Goal: Task Accomplishment & Management: Use online tool/utility

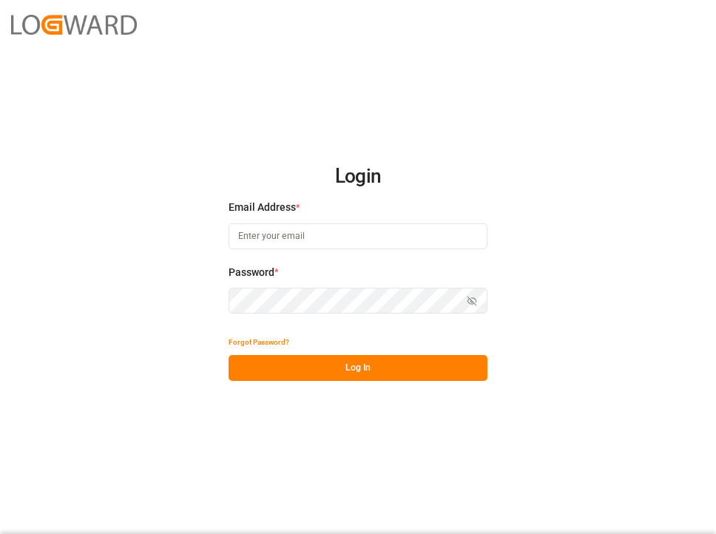
type input "[PERSON_NAME][EMAIL_ADDRESS][DOMAIN_NAME]"
click at [342, 372] on button "Log In" at bounding box center [358, 368] width 259 height 26
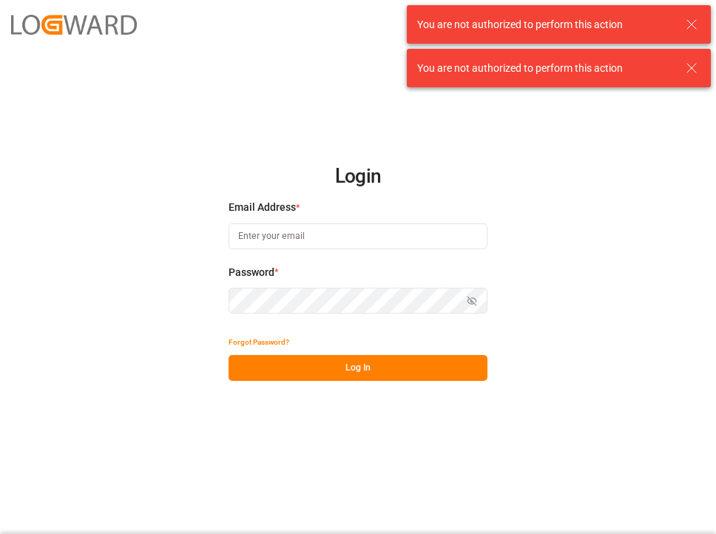
type input "[PERSON_NAME][EMAIL_ADDRESS][DOMAIN_NAME]"
click at [346, 368] on button "Log In" at bounding box center [358, 368] width 259 height 26
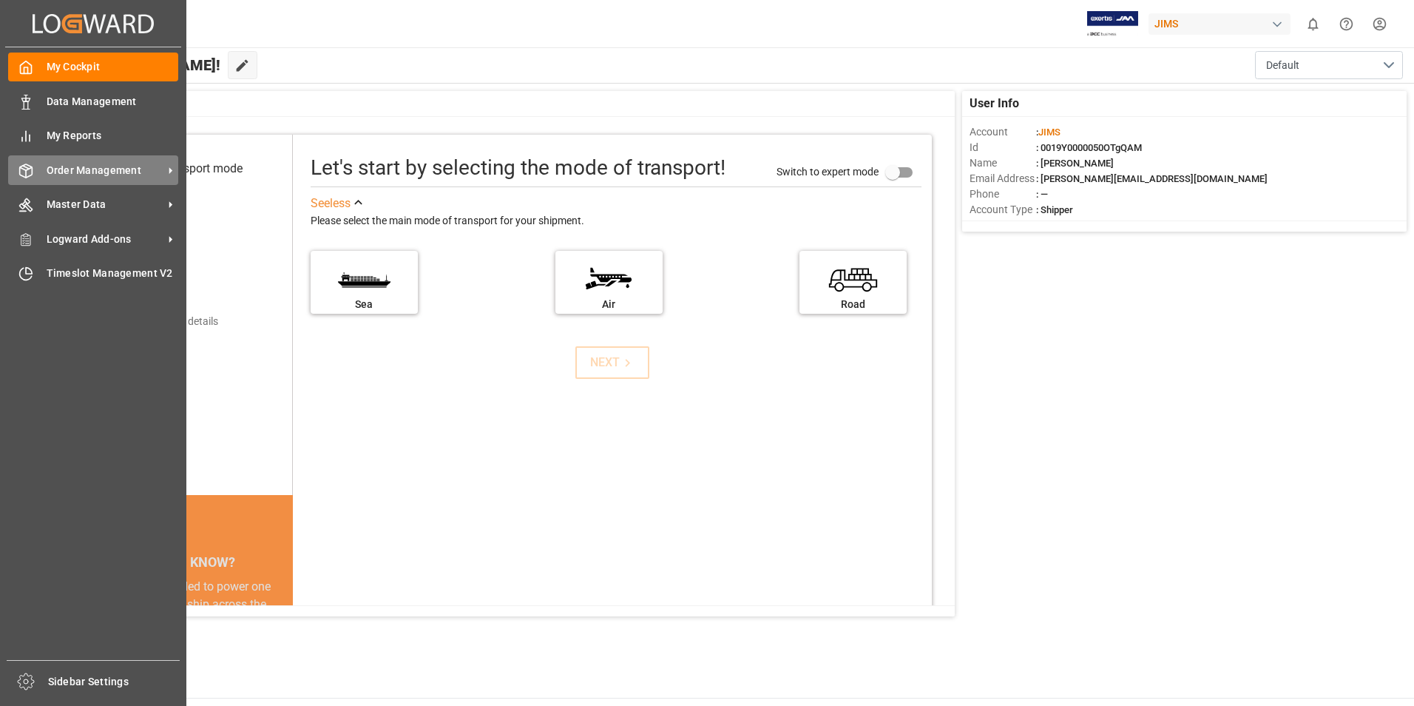
click at [153, 172] on span "Order Management" at bounding box center [105, 171] width 117 height 16
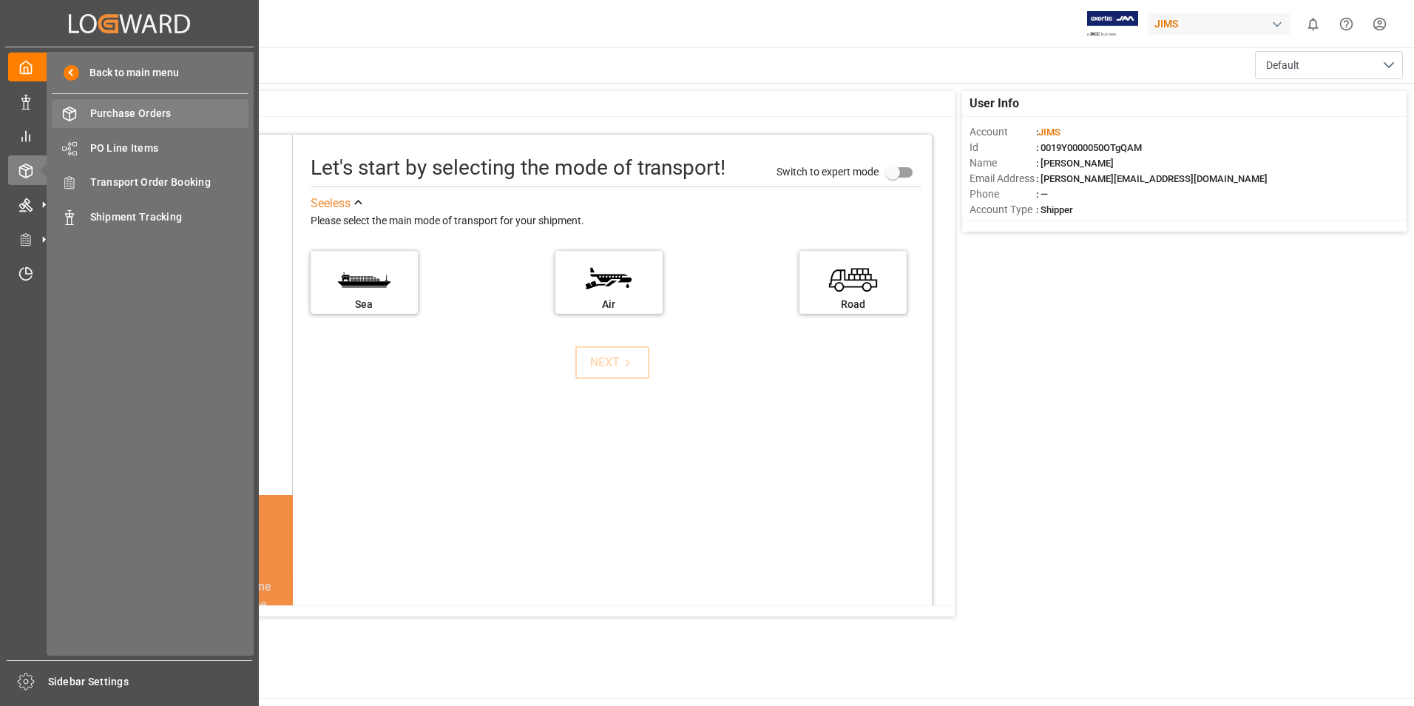
click at [172, 115] on span "Purchase Orders" at bounding box center [169, 114] width 159 height 16
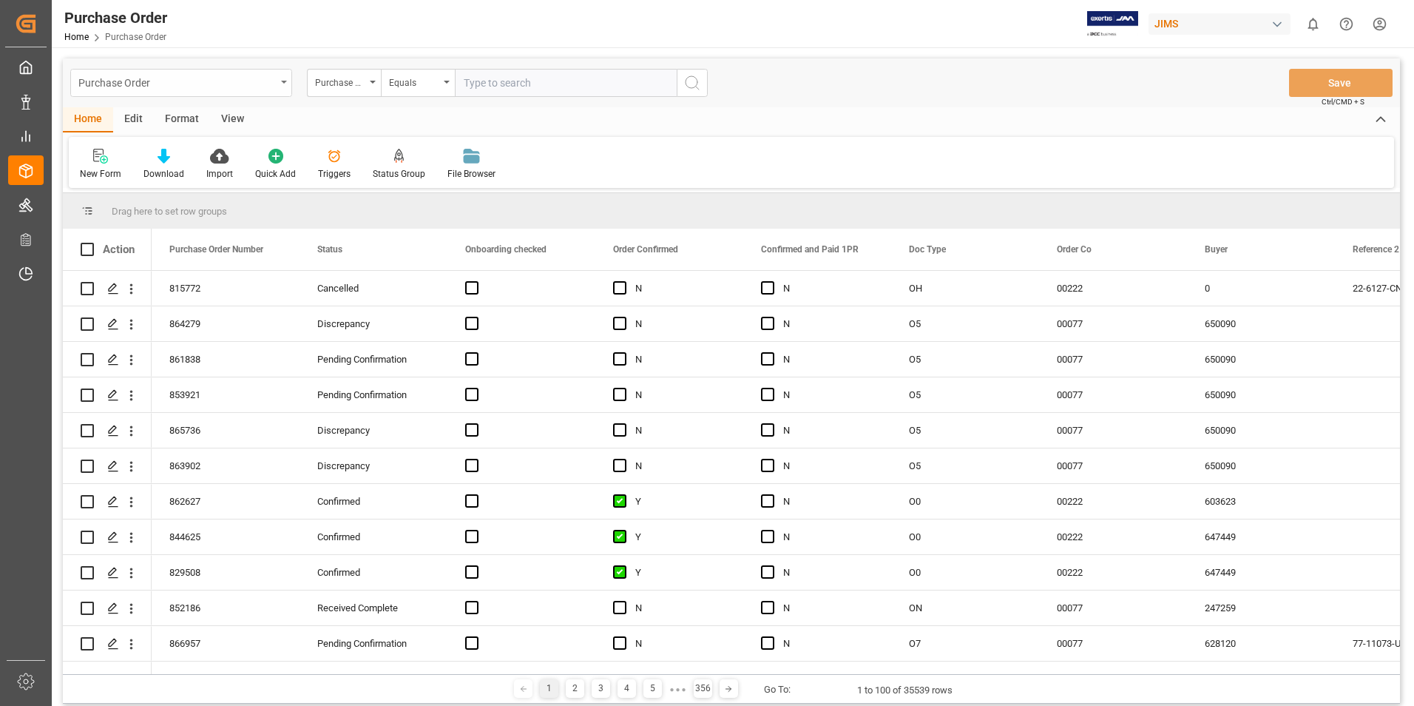
click at [286, 81] on icon "open menu" at bounding box center [284, 82] width 6 height 3
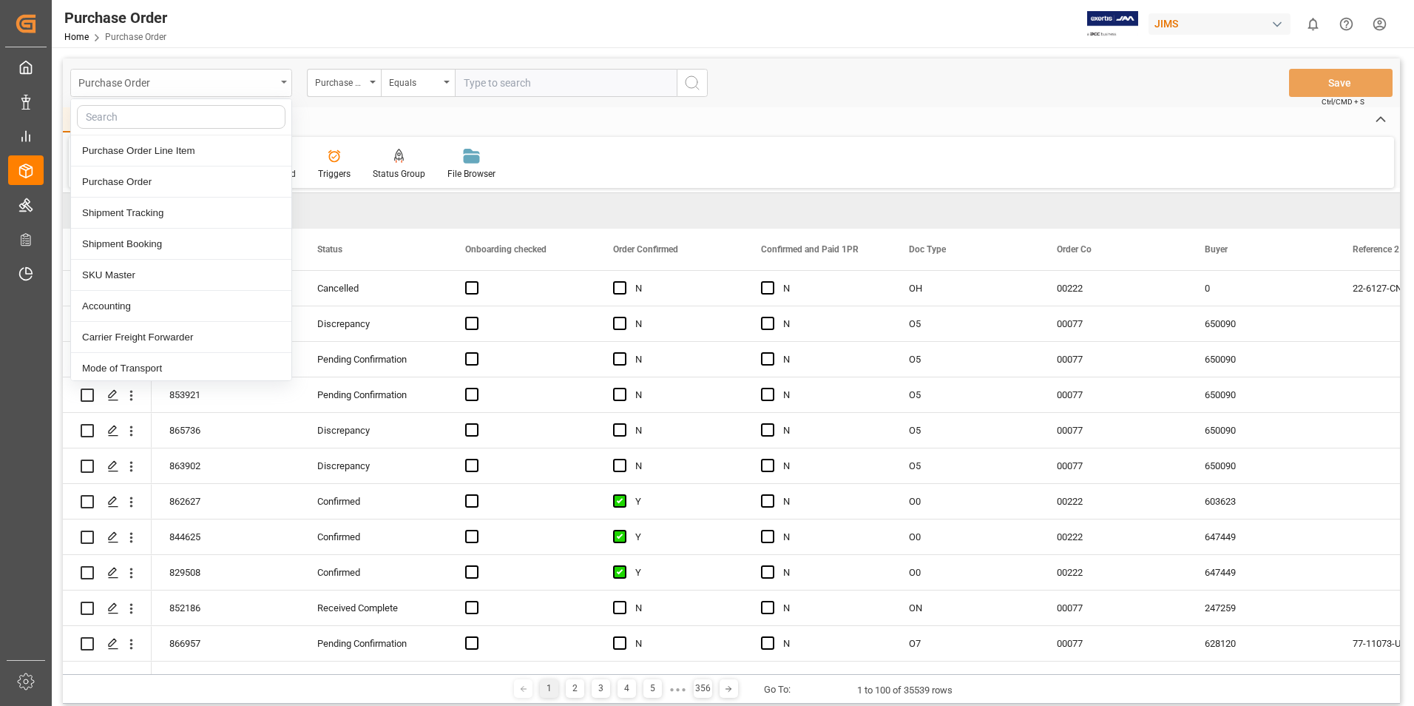
click at [286, 81] on icon "close menu" at bounding box center [284, 82] width 6 height 3
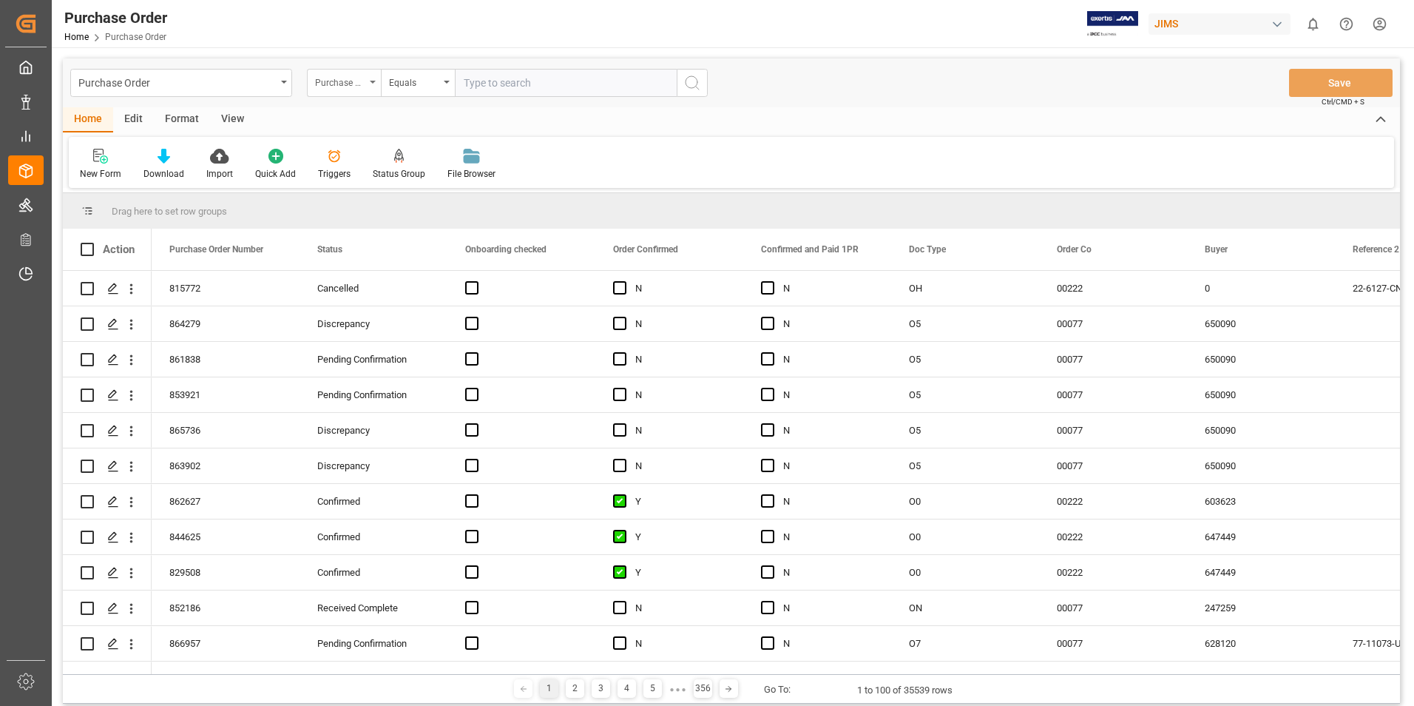
click at [375, 78] on div "Purchase Order Number" at bounding box center [344, 83] width 74 height 28
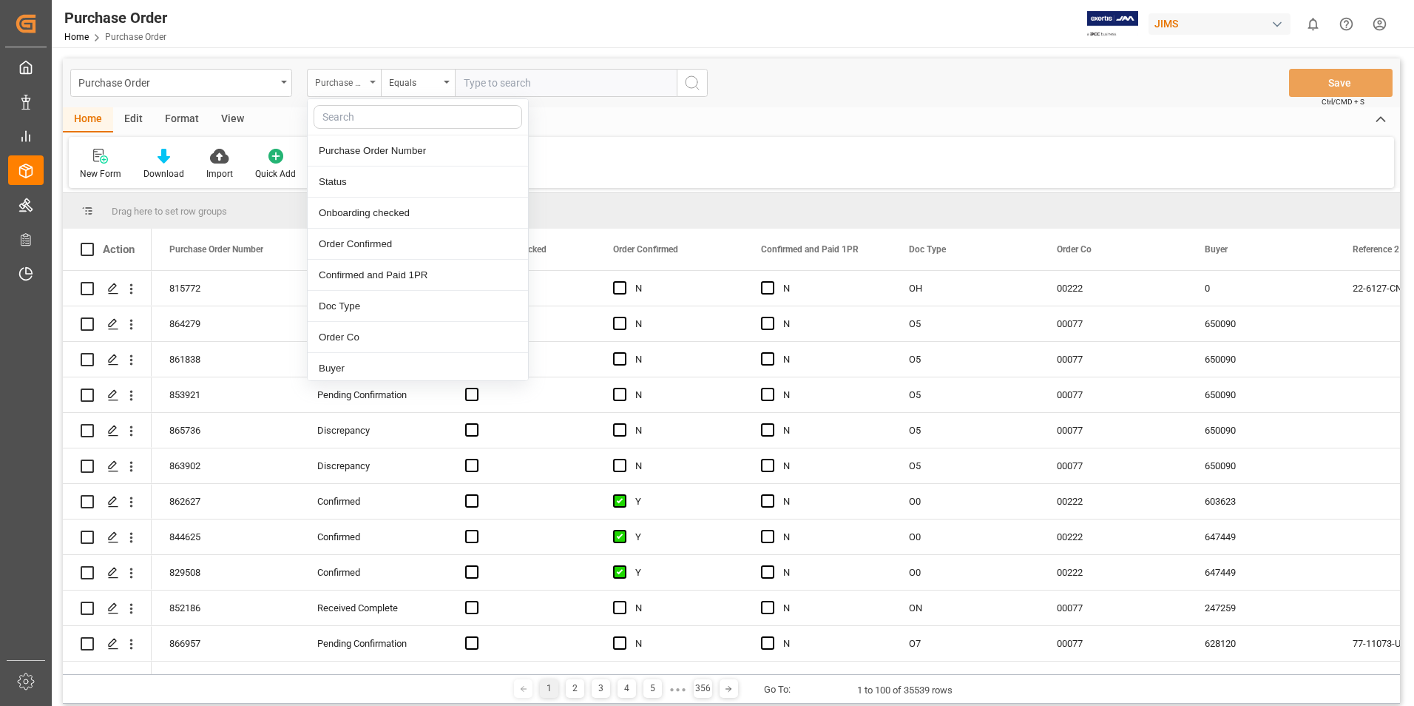
click at [375, 78] on div "Purchase Order Number" at bounding box center [344, 83] width 74 height 28
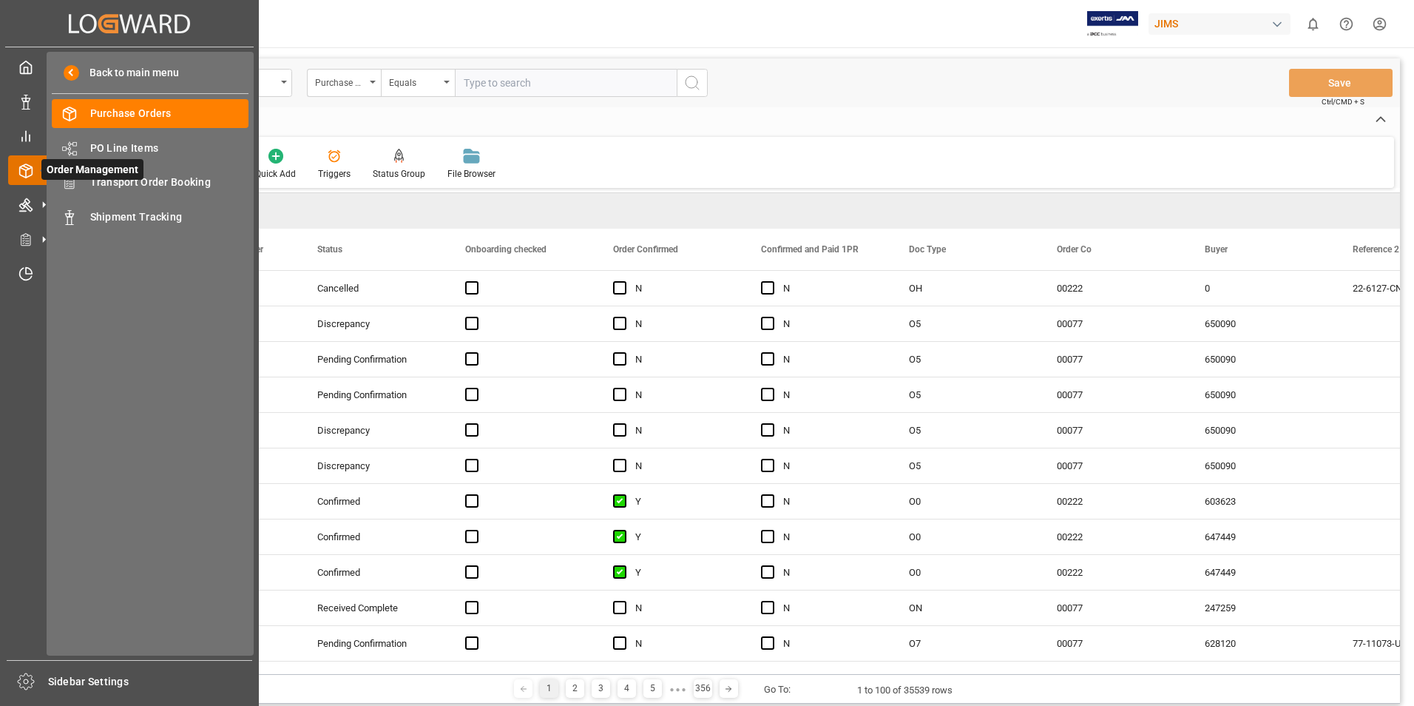
click at [23, 170] on icon at bounding box center [25, 170] width 15 height 15
click at [152, 182] on span "Transport Order Booking" at bounding box center [169, 183] width 159 height 16
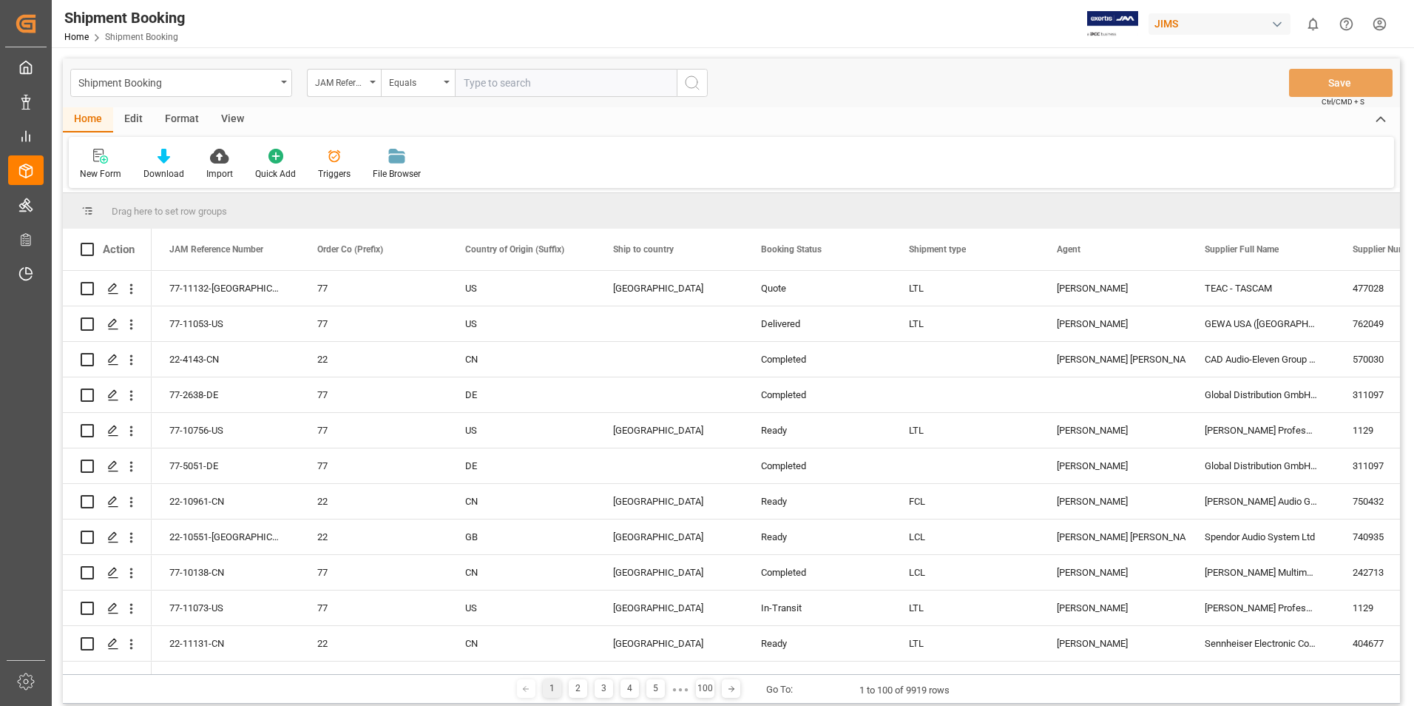
click at [469, 75] on input "text" at bounding box center [566, 83] width 222 height 28
type input "22-10112-cn"
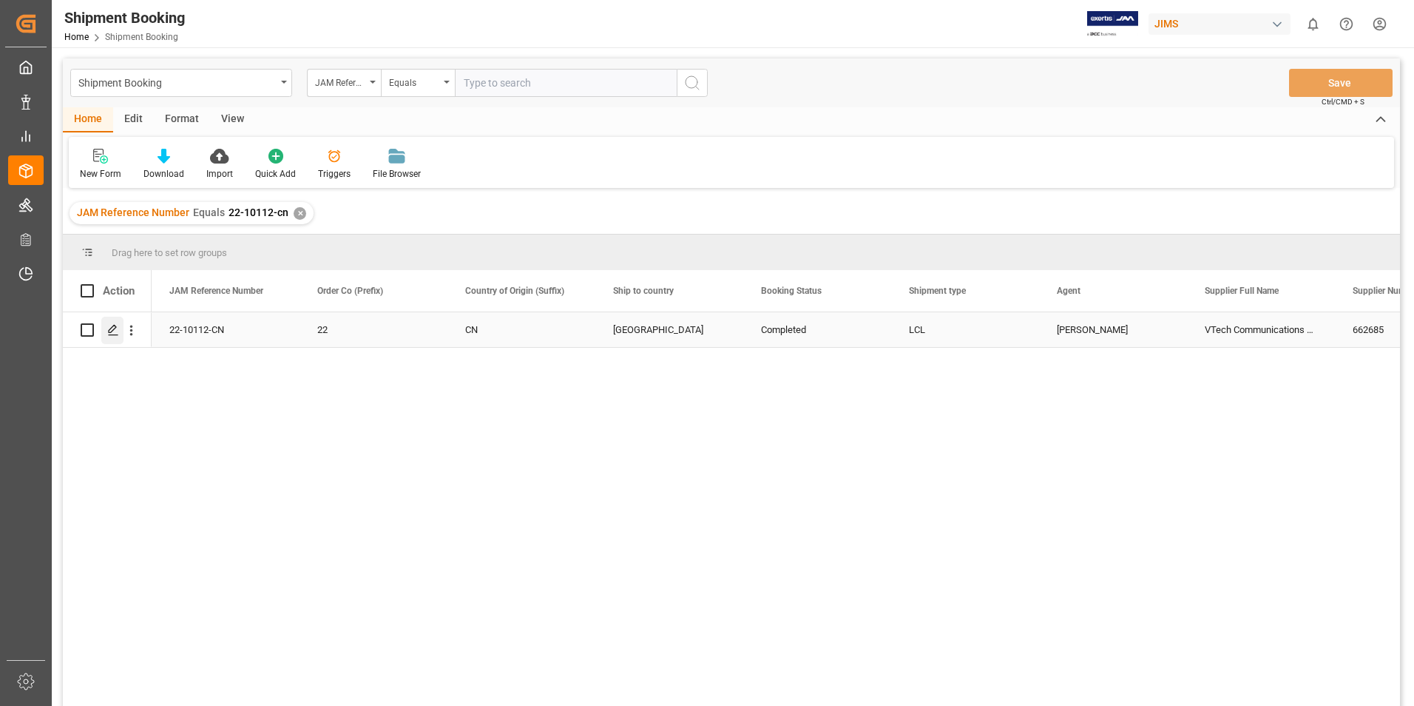
click at [113, 332] on icon "Press SPACE to select this row." at bounding box center [113, 330] width 12 height 12
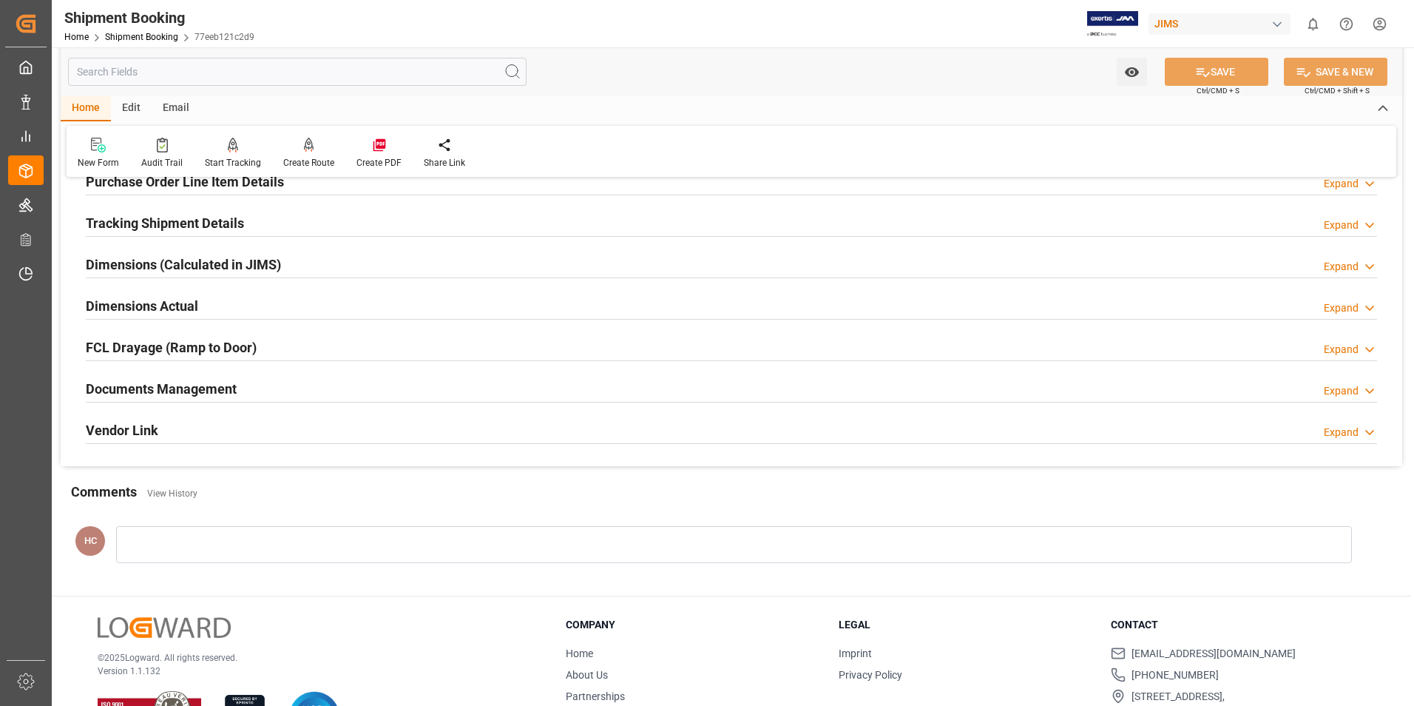
scroll to position [296, 0]
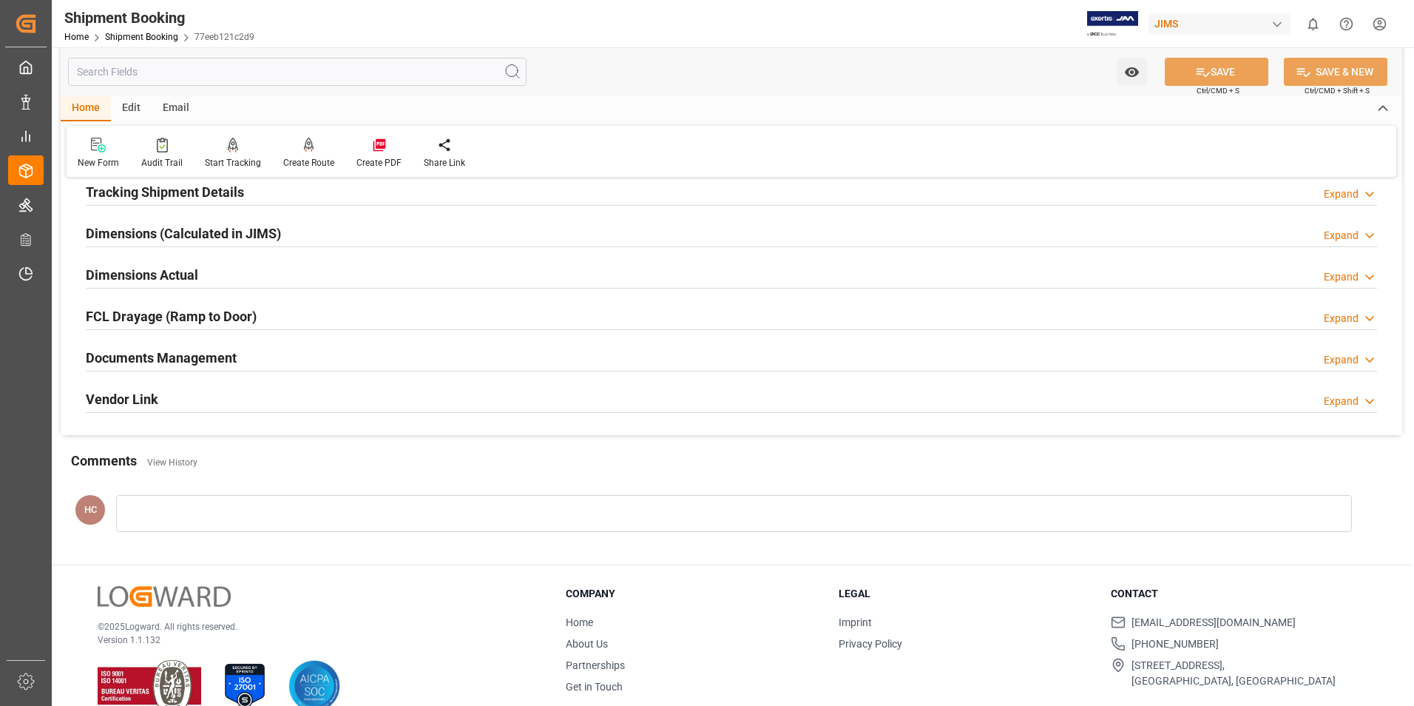
click at [715, 357] on icon at bounding box center [1369, 360] width 15 height 16
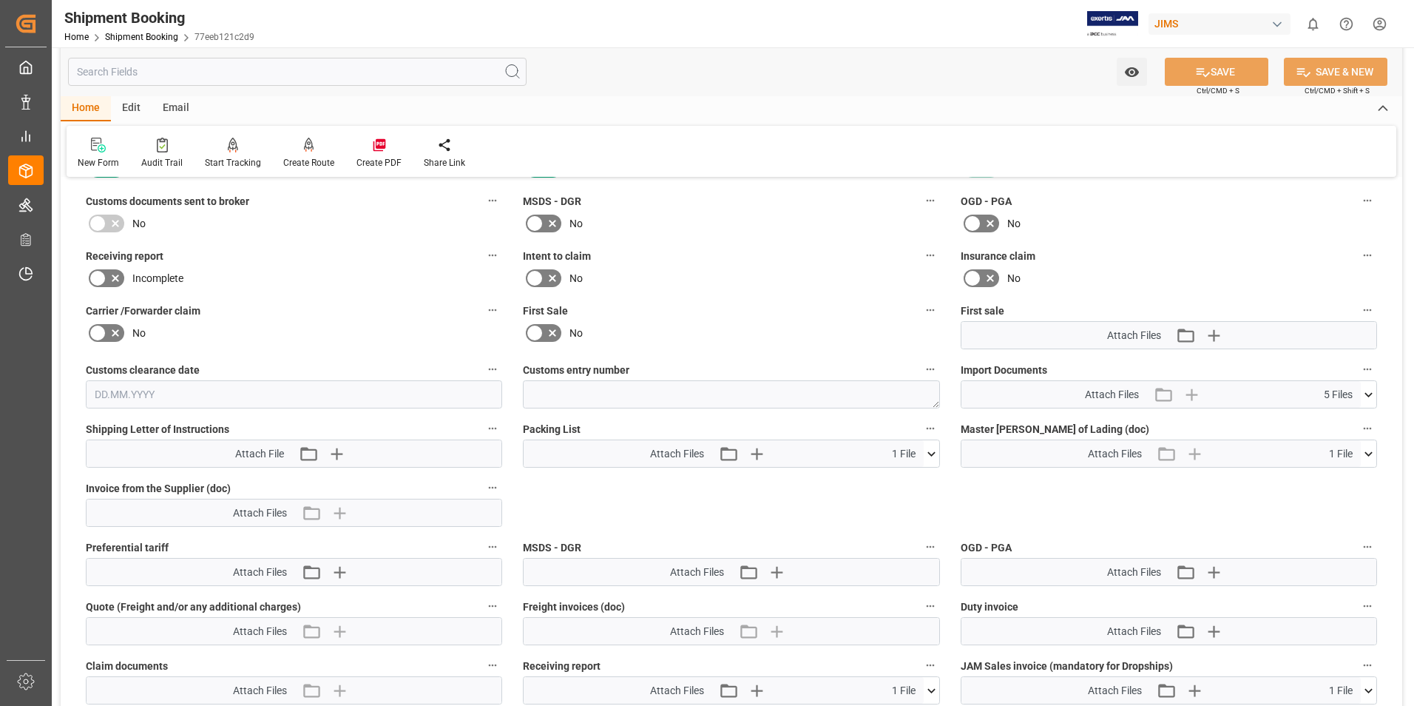
scroll to position [518, 0]
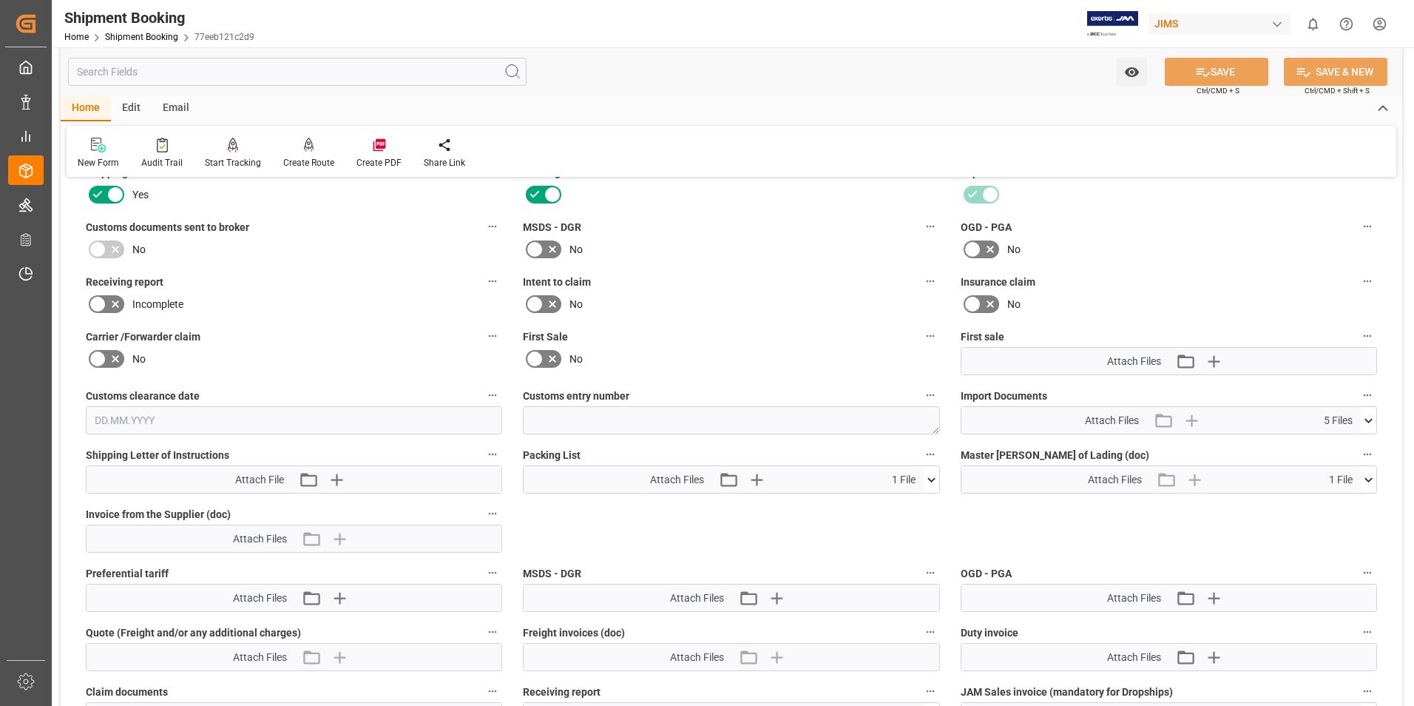
click at [715, 418] on icon at bounding box center [1369, 421] width 16 height 16
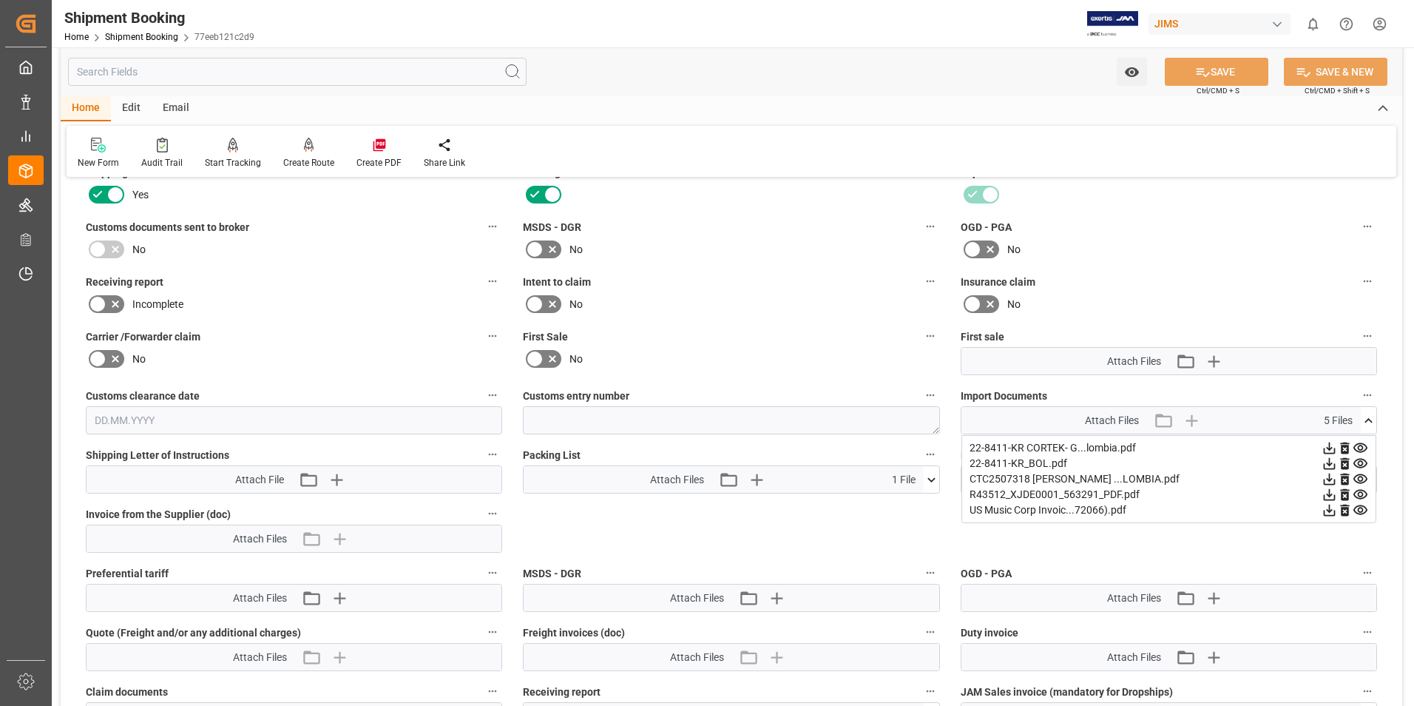
click at [715, 444] on div "22-8411-KR CORTEK- G...lombia.pdf" at bounding box center [1169, 448] width 399 height 16
click at [715, 477] on div "CTC2507318 WASHBURN ...LOMBIA.pdf" at bounding box center [1169, 479] width 399 height 16
click at [715, 478] on icon at bounding box center [1361, 479] width 16 height 16
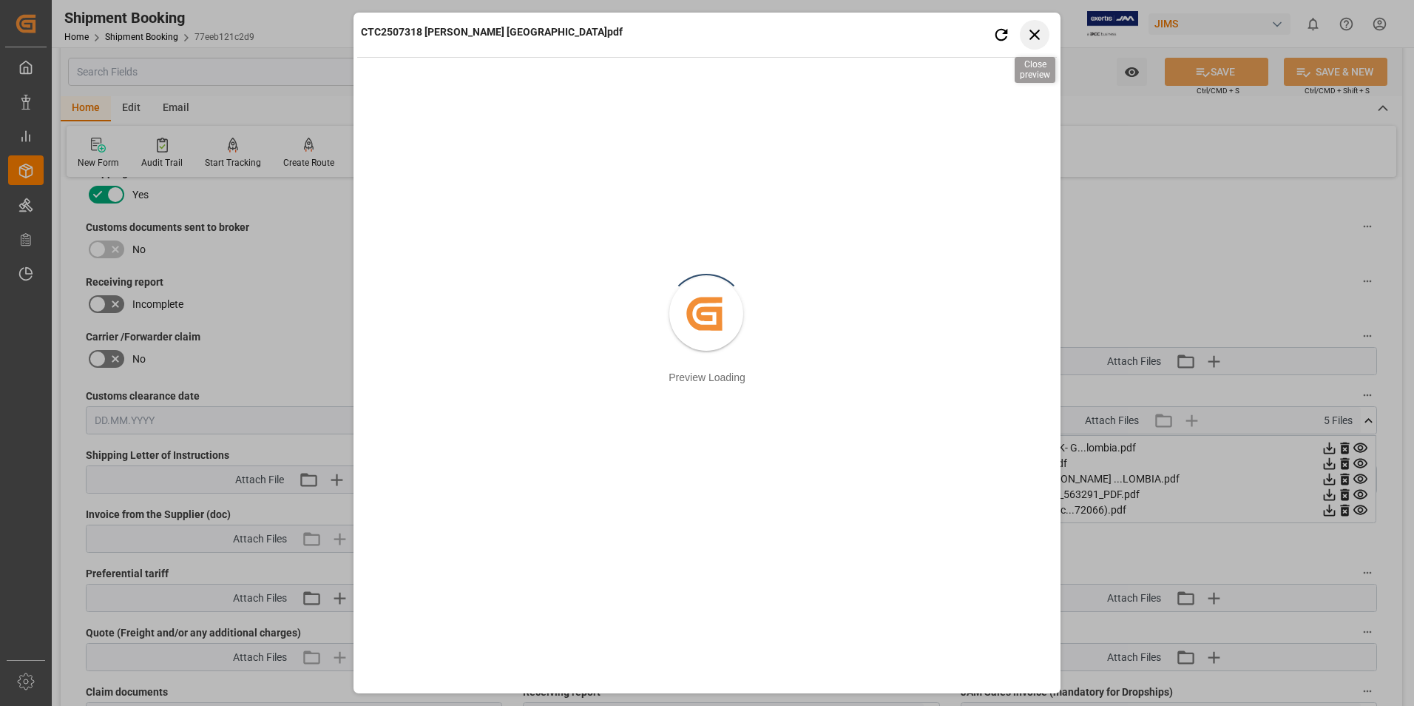
click at [715, 28] on icon "button" at bounding box center [1035, 34] width 18 height 18
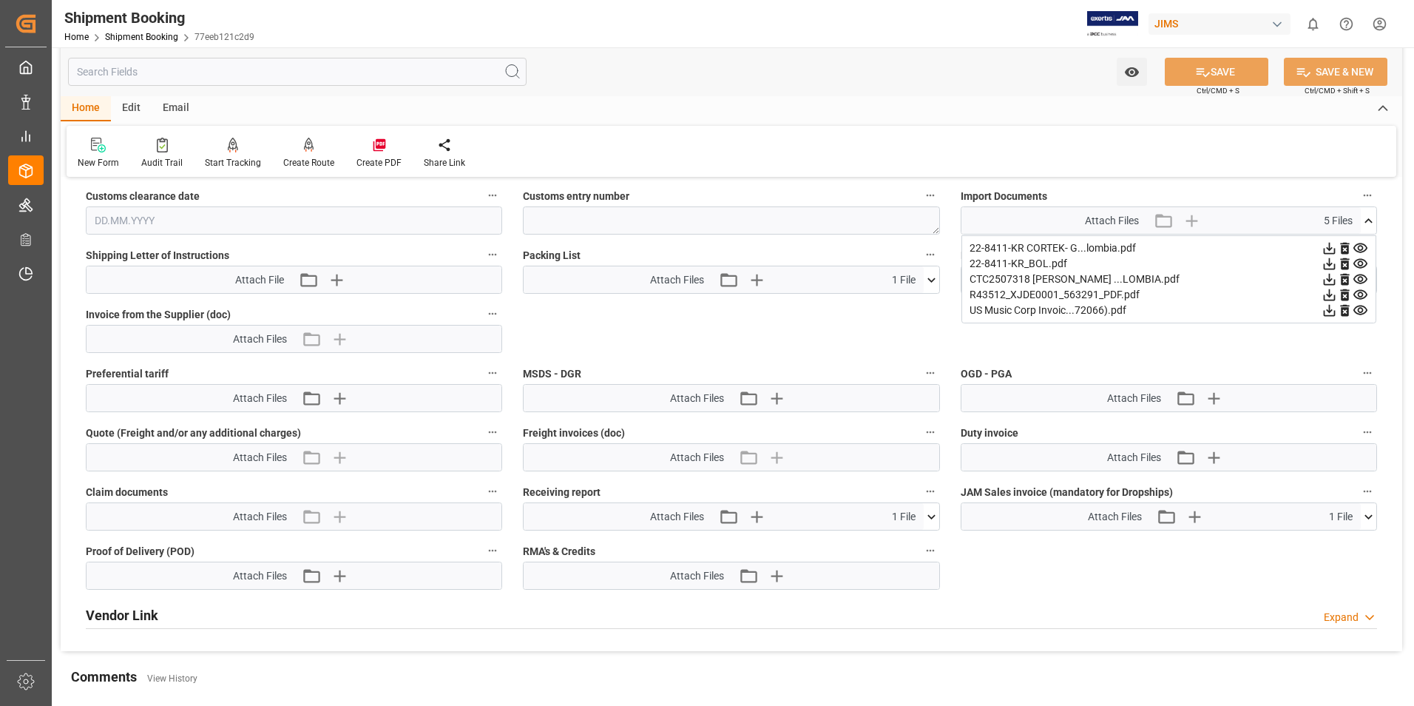
scroll to position [740, 0]
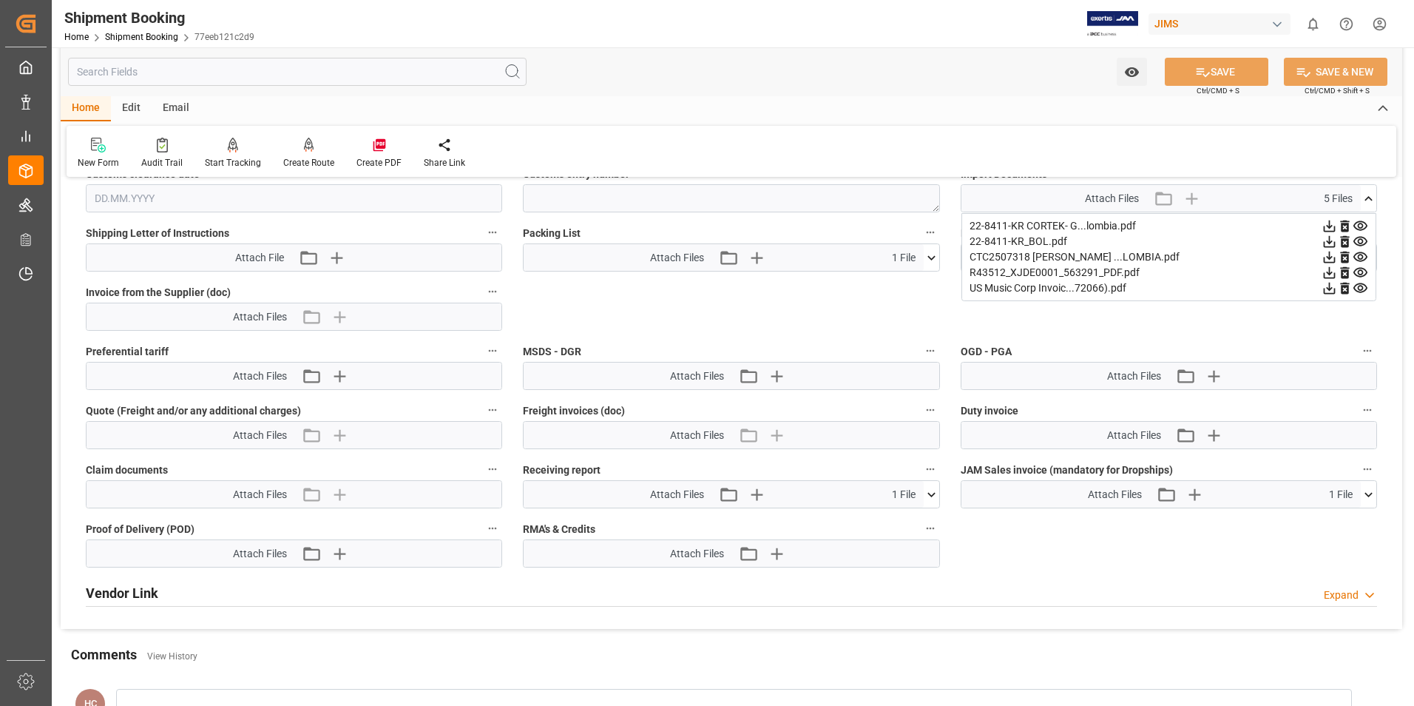
click at [715, 289] on icon at bounding box center [1360, 288] width 14 height 10
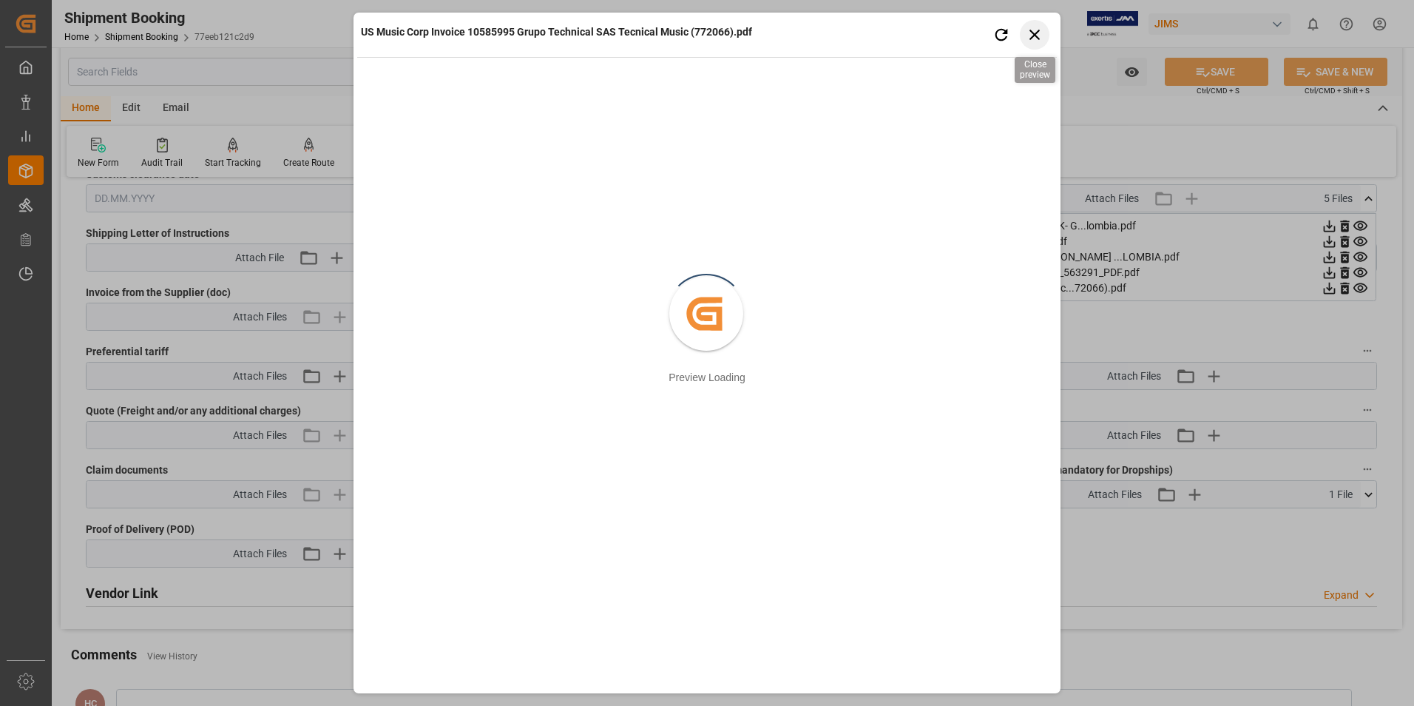
click at [715, 36] on icon "button" at bounding box center [1034, 35] width 10 height 10
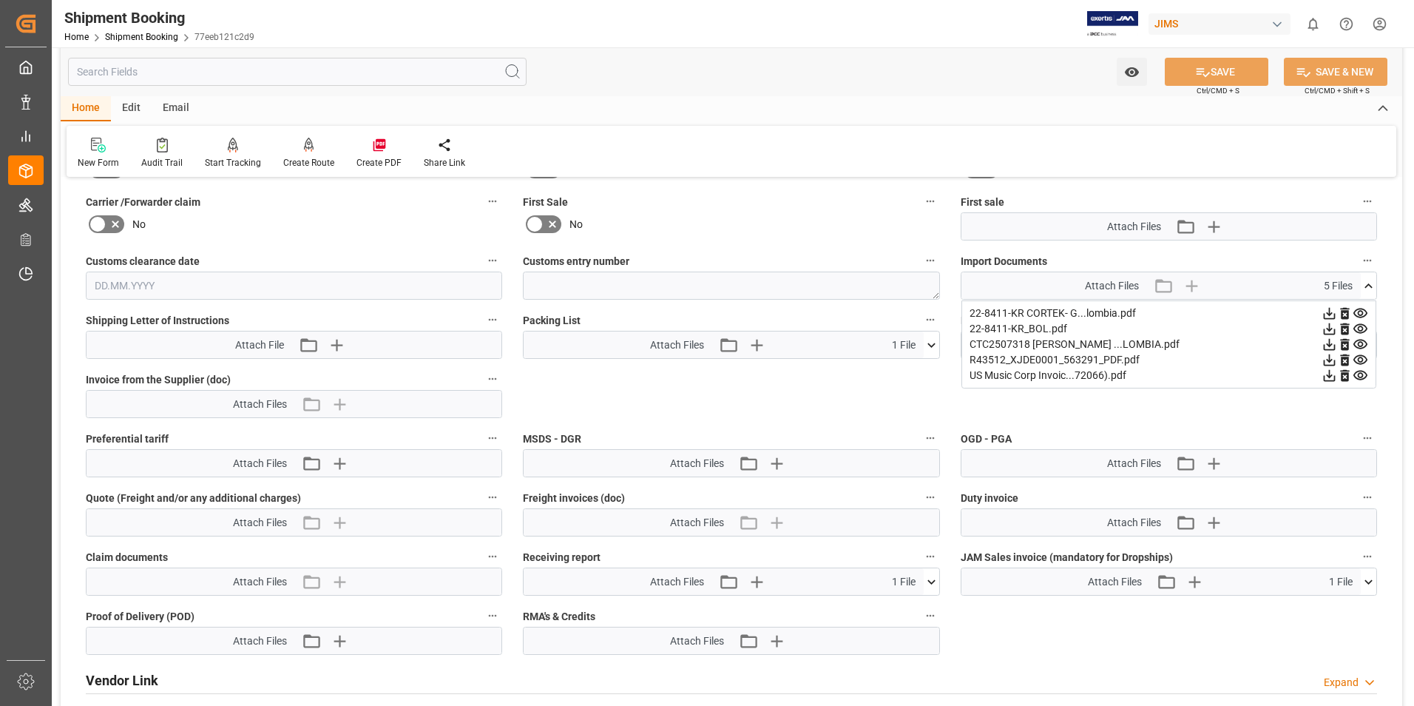
scroll to position [592, 0]
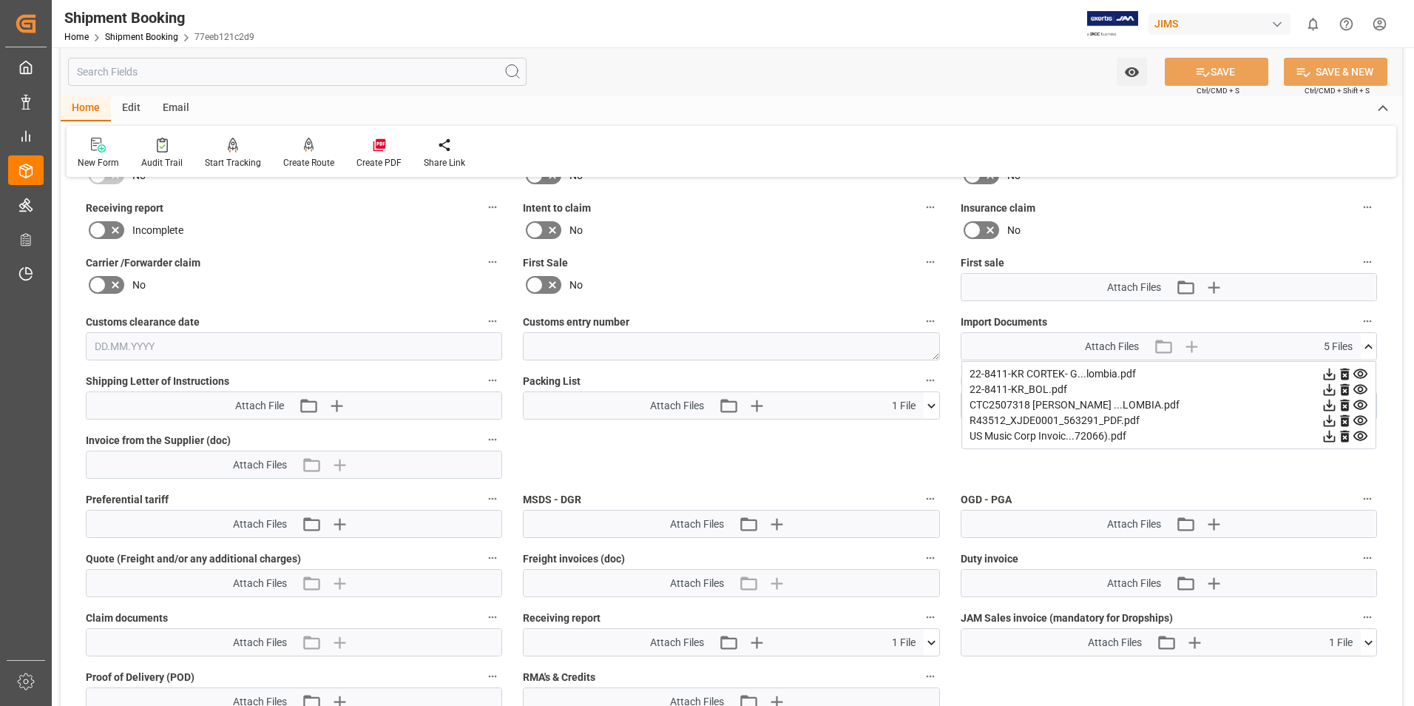
click at [715, 407] on icon at bounding box center [932, 406] width 16 height 16
click at [715, 433] on icon at bounding box center [924, 433] width 16 height 16
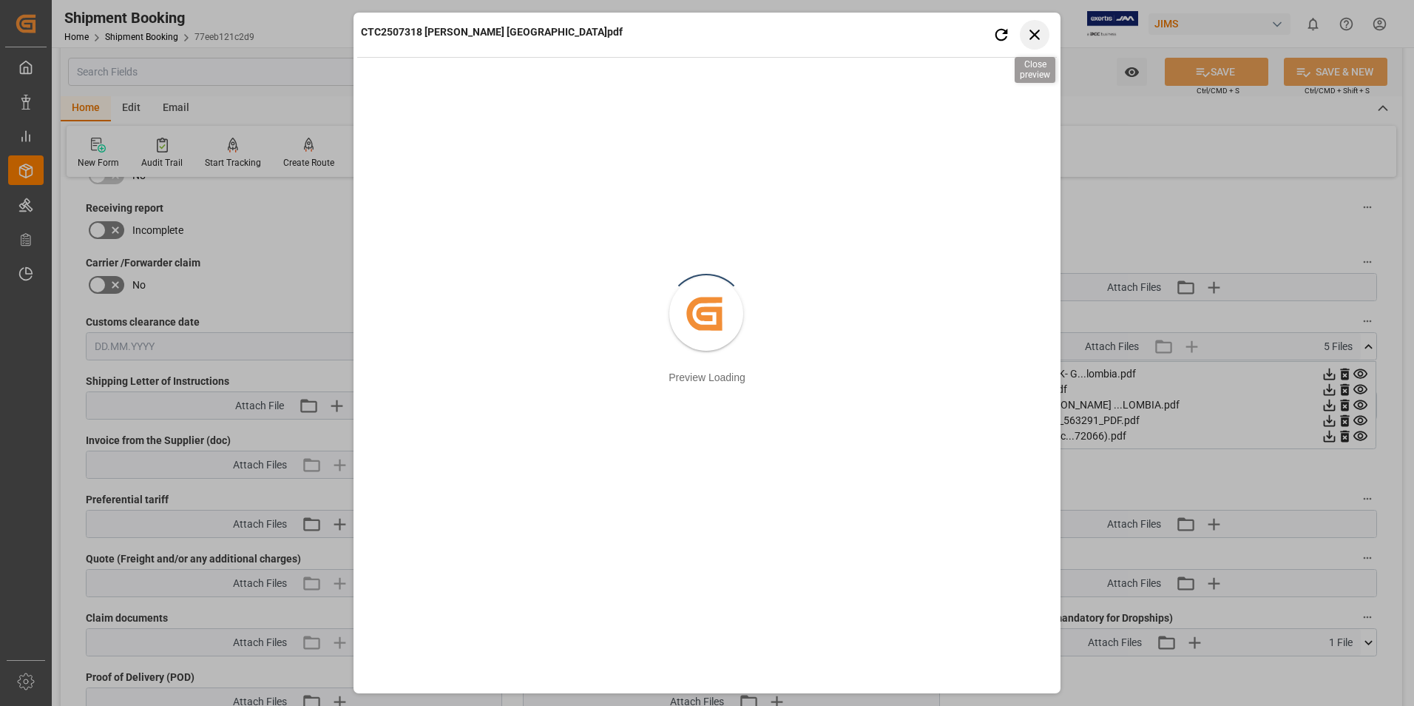
click at [715, 29] on icon "button" at bounding box center [1035, 34] width 18 height 18
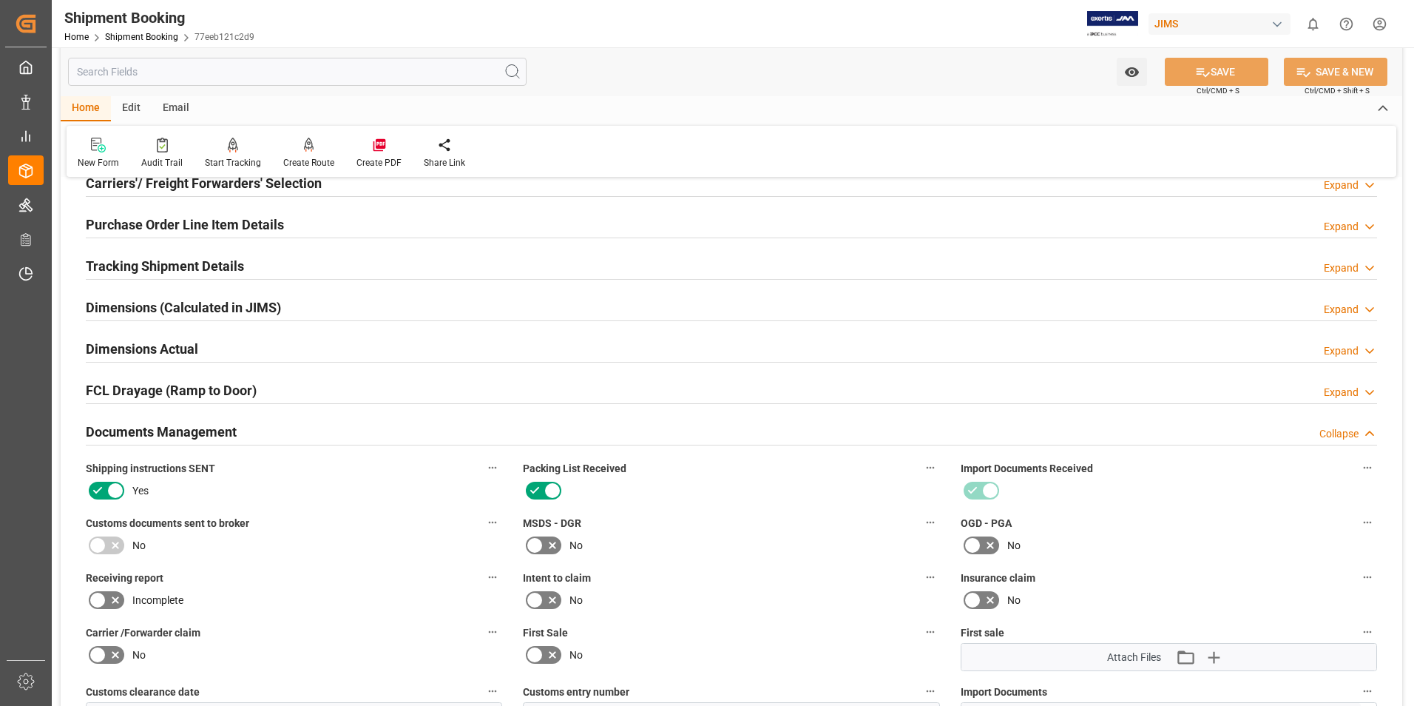
scroll to position [0, 0]
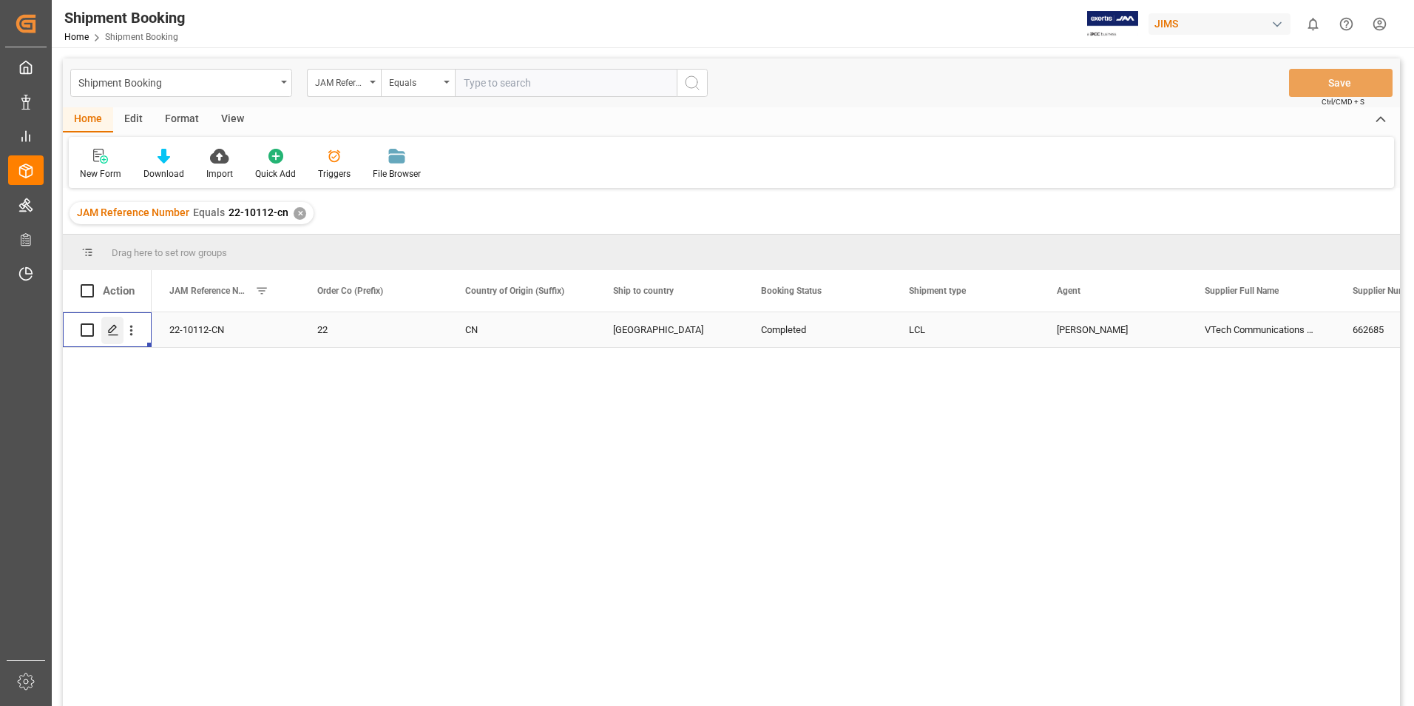
click at [114, 325] on icon "Press SPACE to select this row." at bounding box center [113, 330] width 12 height 12
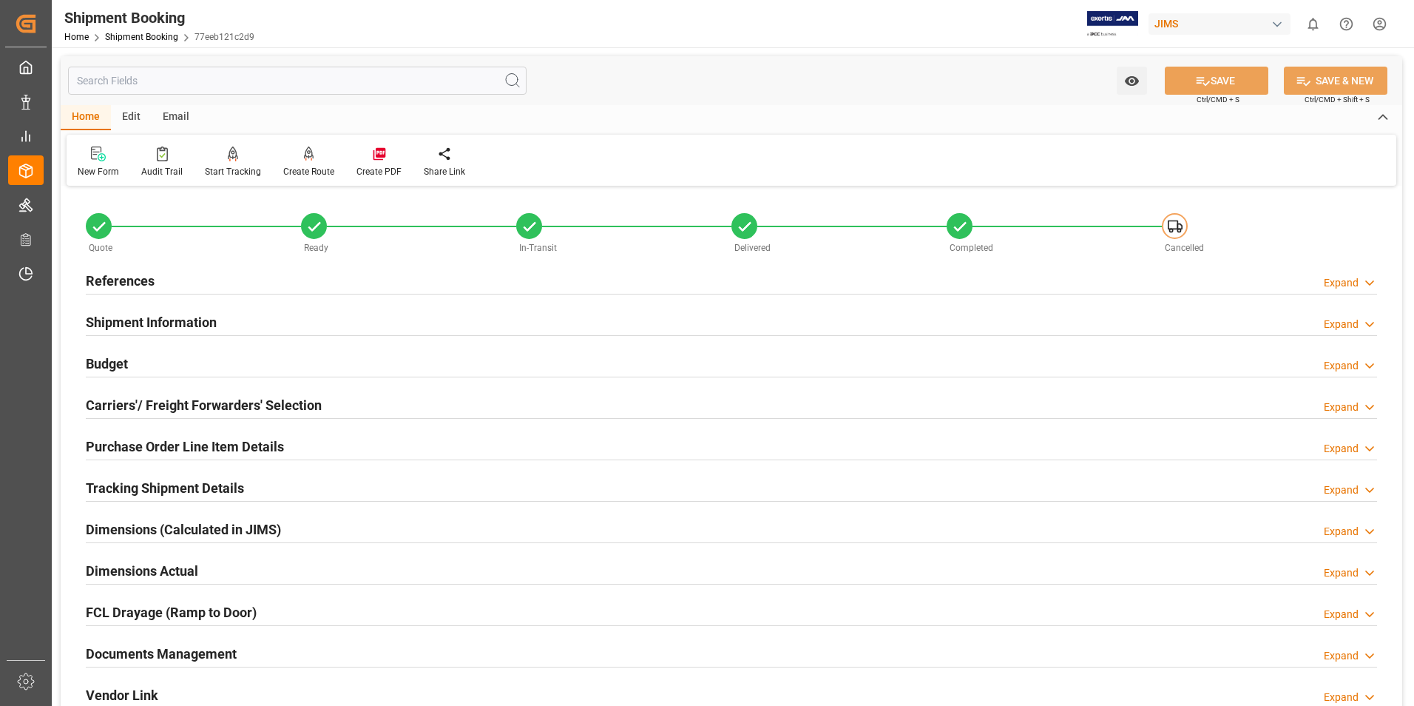
scroll to position [296, 0]
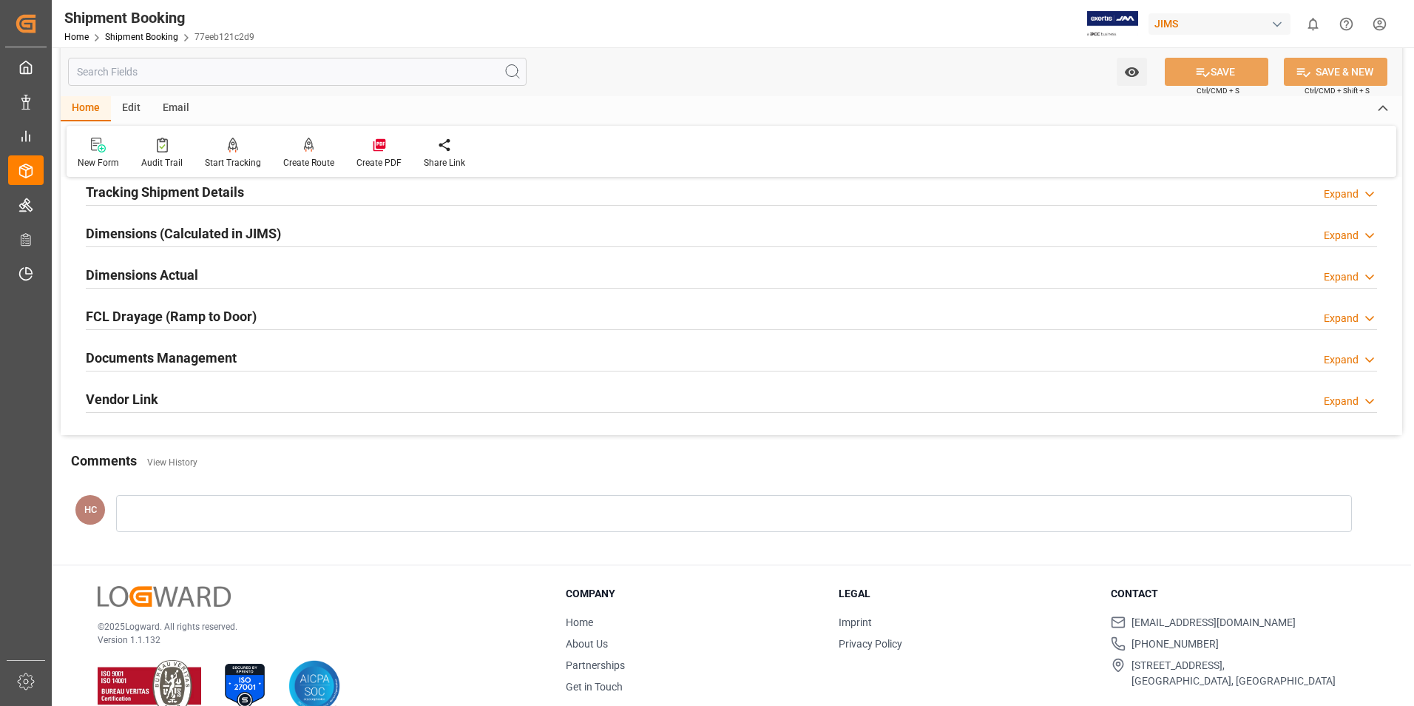
click at [715, 356] on icon at bounding box center [1369, 360] width 15 height 16
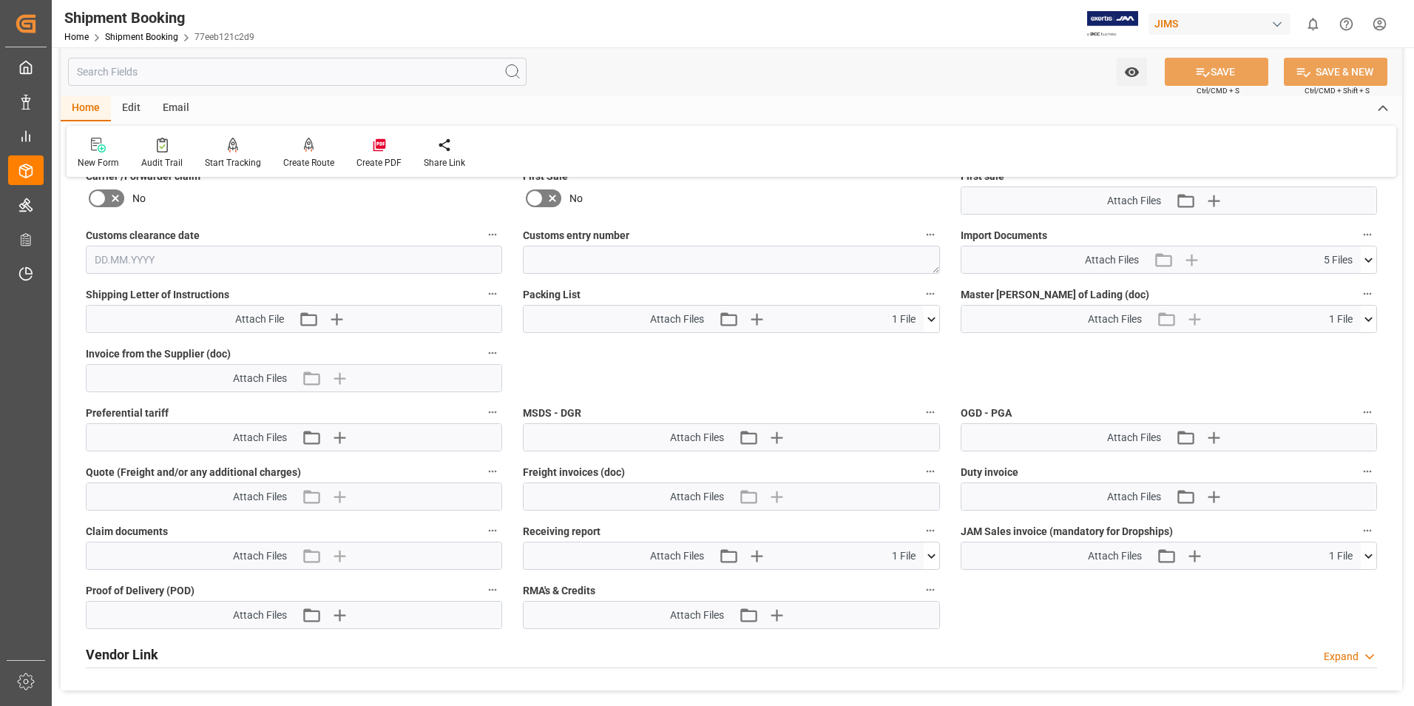
scroll to position [663, 0]
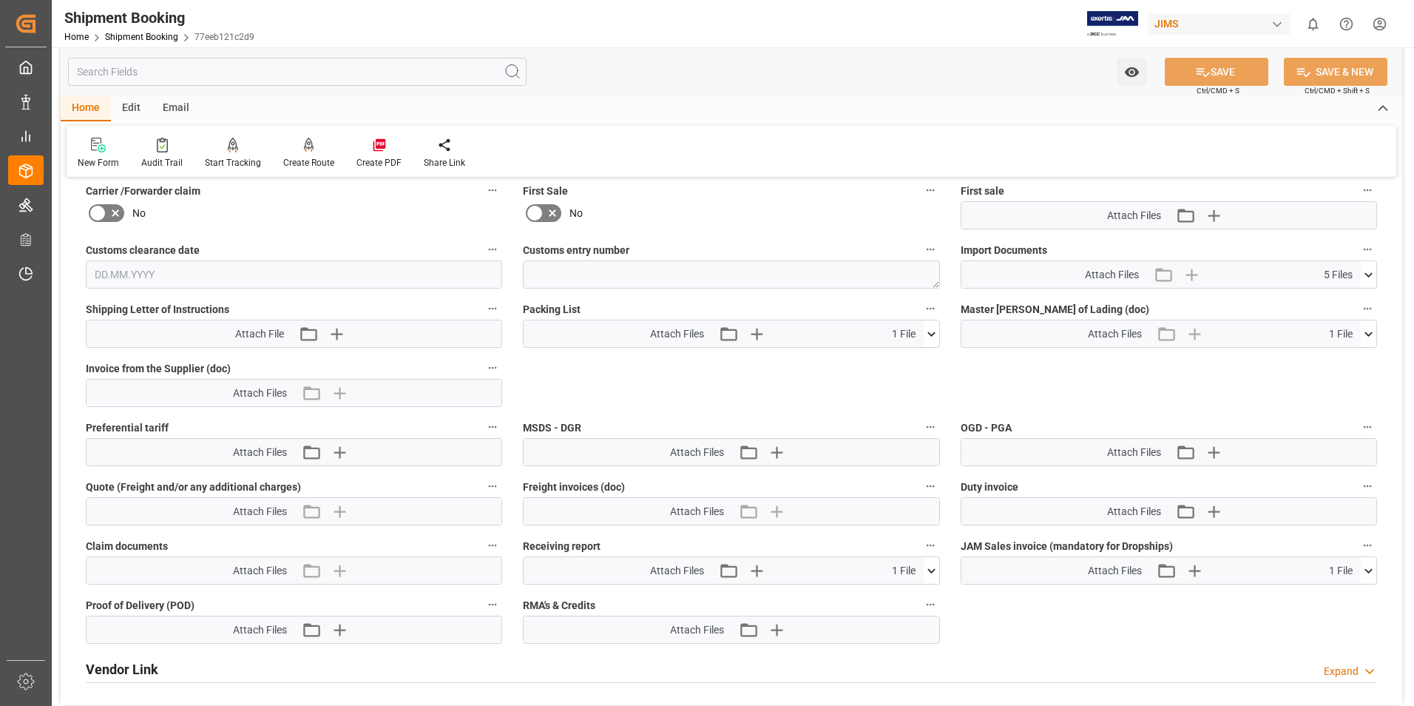
click at [715, 334] on icon at bounding box center [1369, 333] width 8 height 4
click at [715, 359] on icon at bounding box center [1360, 361] width 14 height 10
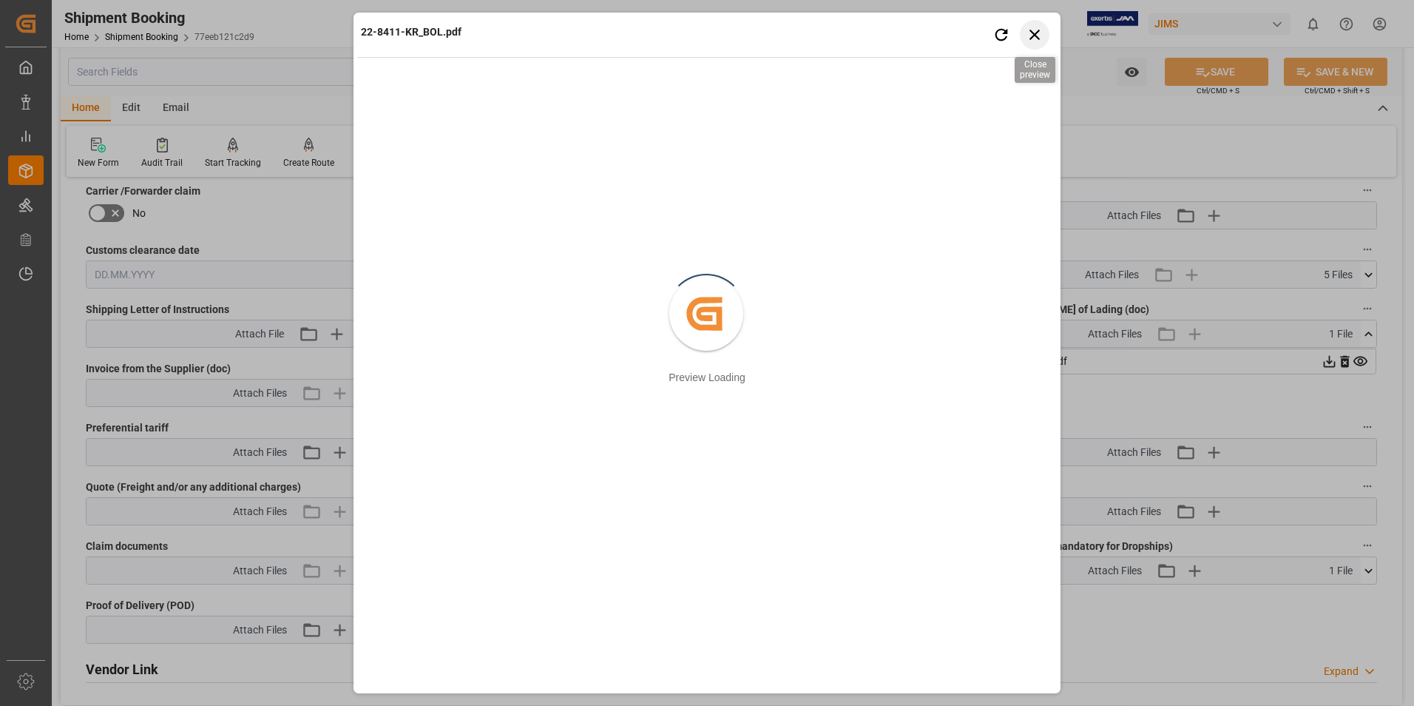
click at [715, 28] on icon "button" at bounding box center [1035, 34] width 18 height 18
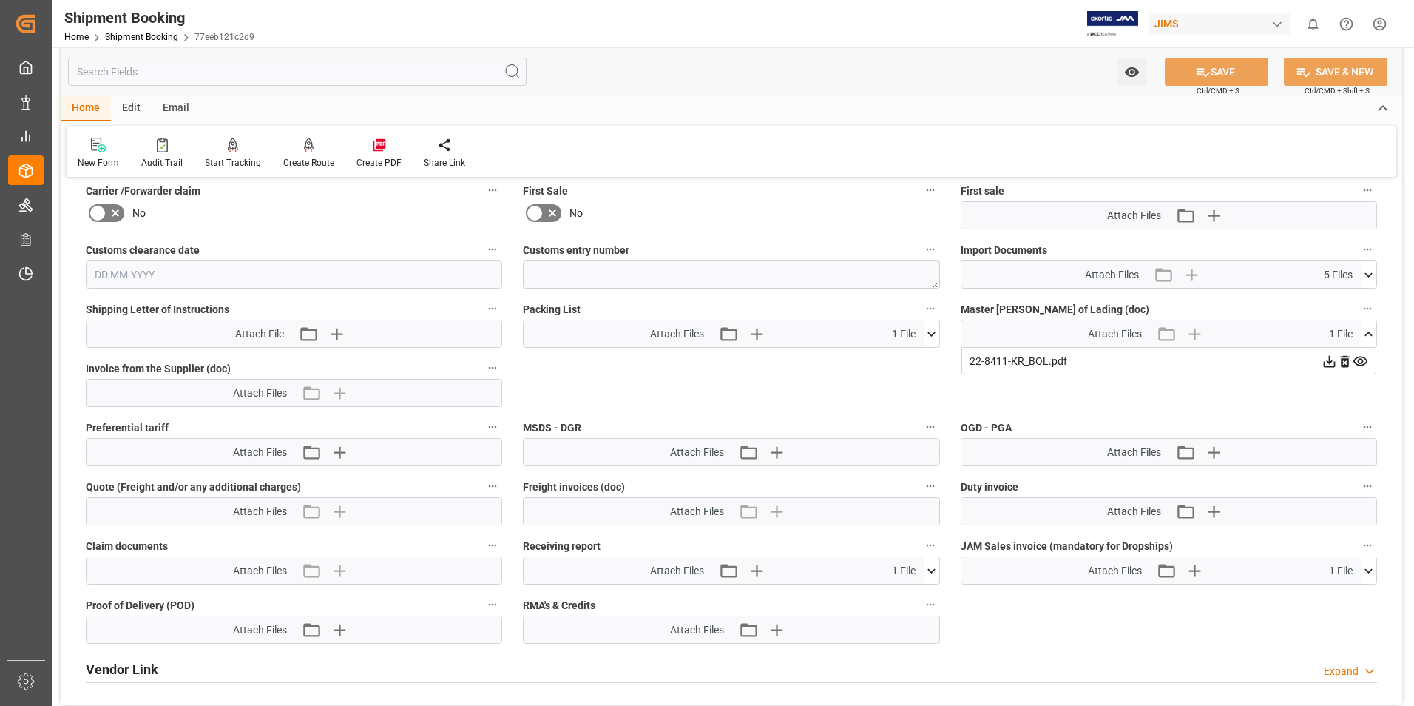
click at [715, 331] on icon at bounding box center [1369, 334] width 16 height 16
click at [715, 271] on icon at bounding box center [1369, 275] width 16 height 16
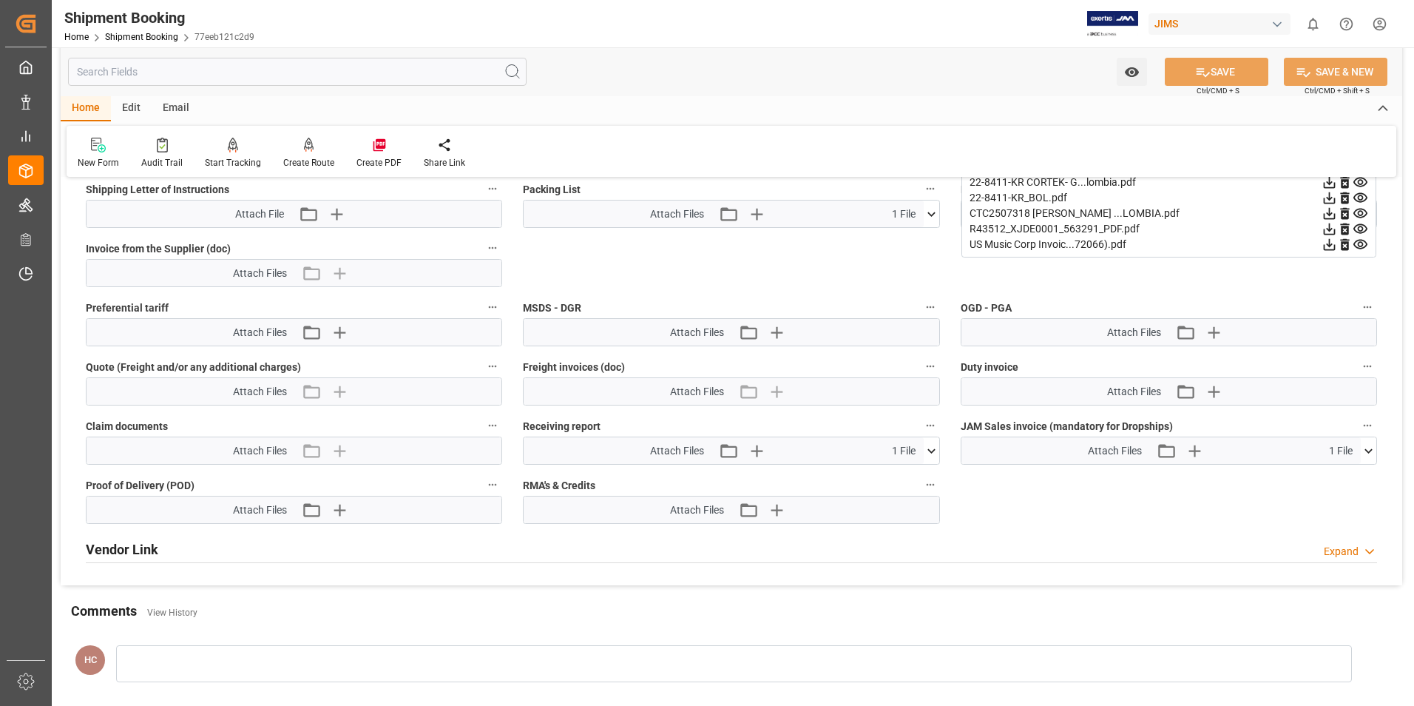
scroll to position [737, 0]
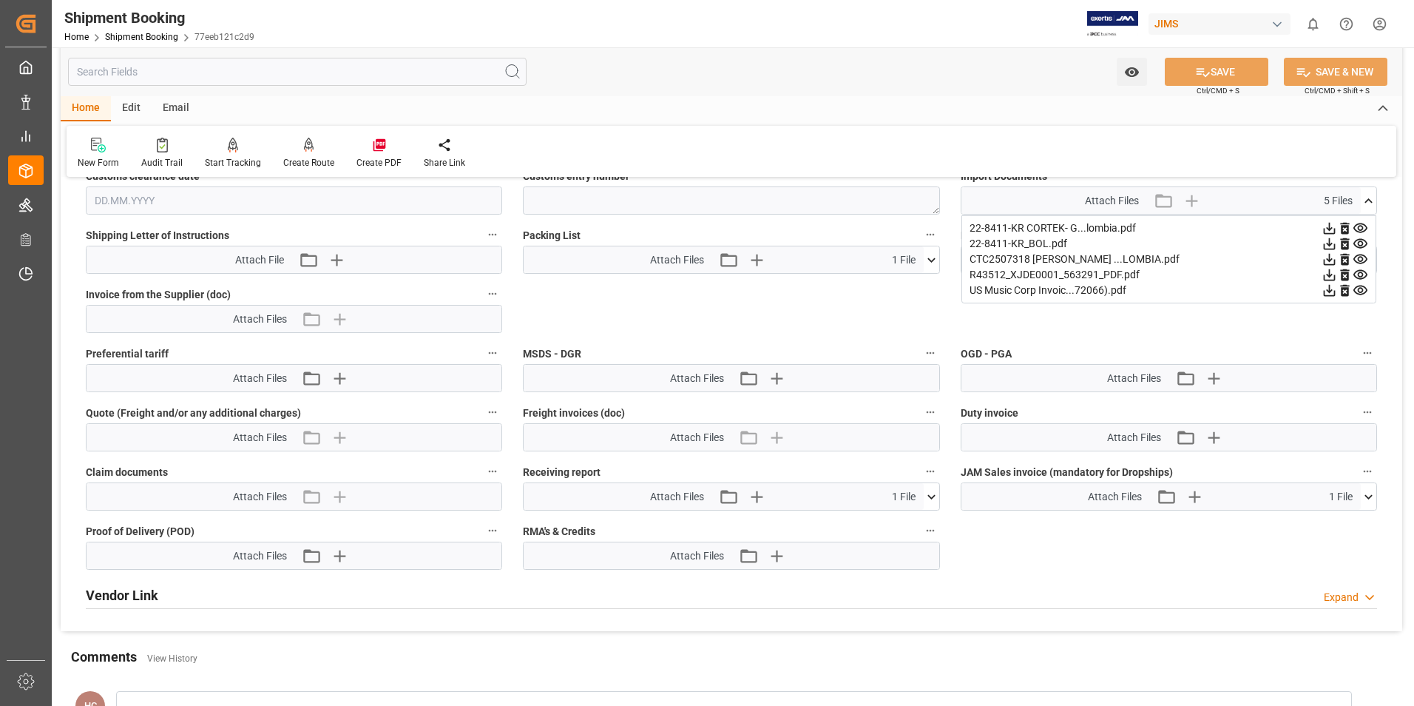
click at [715, 533] on polyline at bounding box center [1369, 597] width 7 height 4
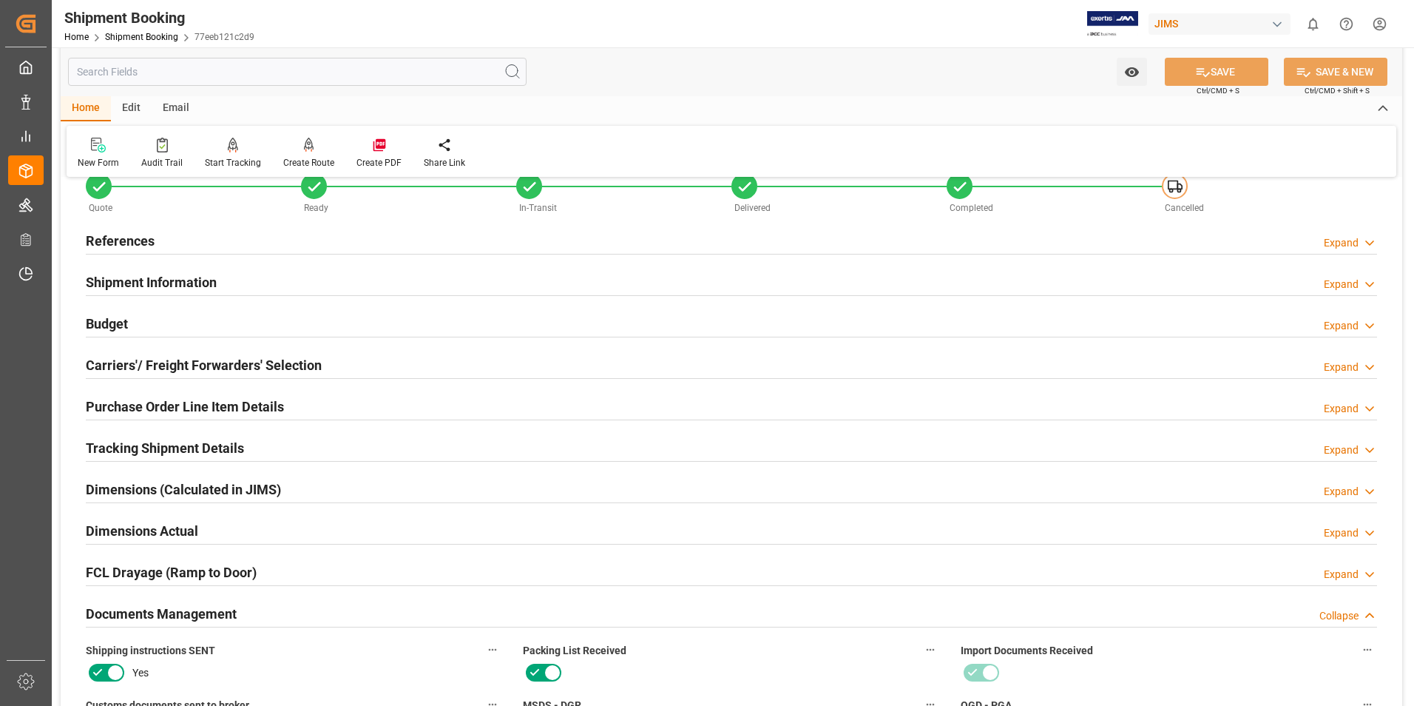
scroll to position [0, 0]
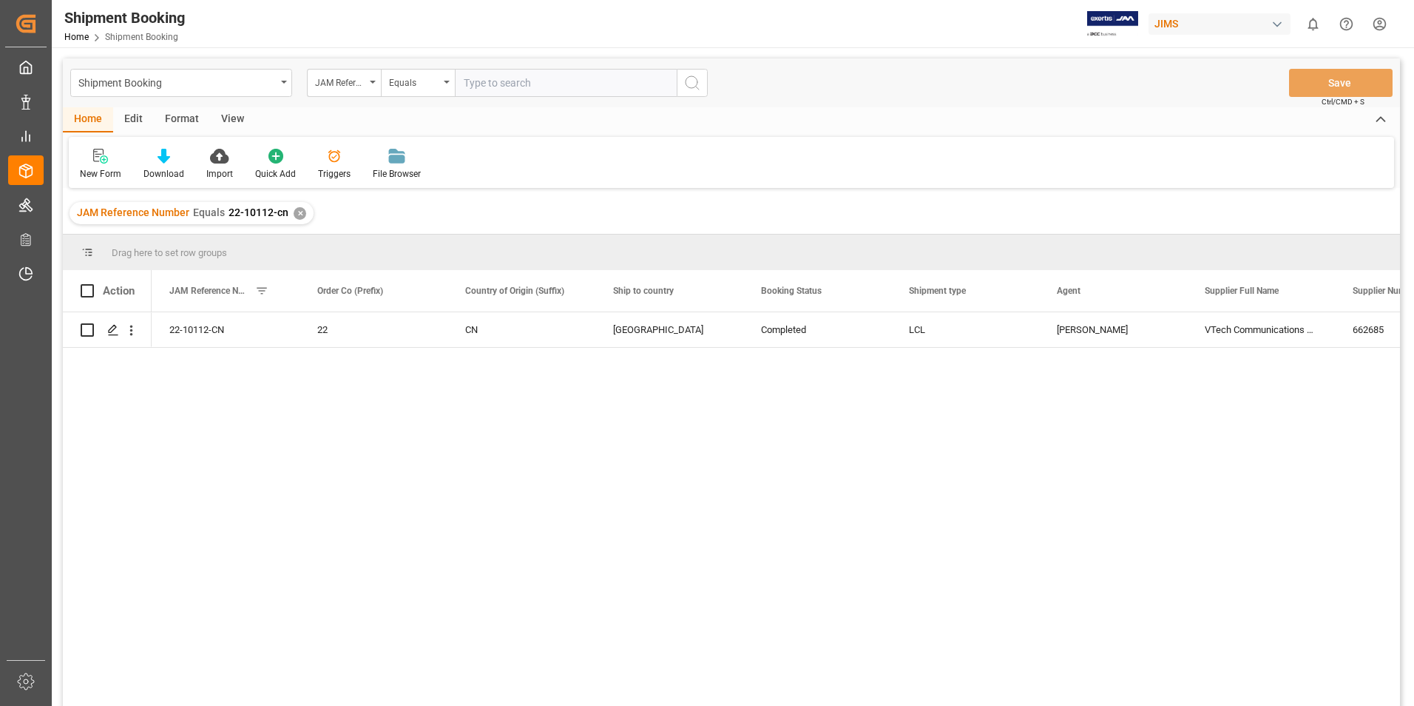
click at [498, 82] on input "text" at bounding box center [566, 83] width 222 height 28
type input "22-10119-cn"
